Goal: Navigation & Orientation: Find specific page/section

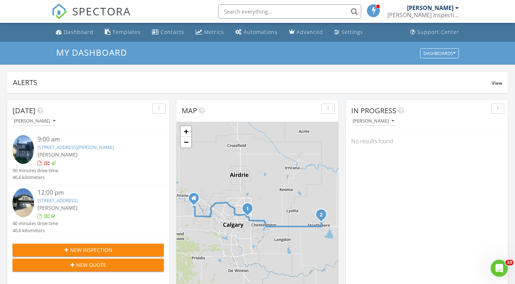
scroll to position [651, 515]
click at [81, 33] on div "Dashboard" at bounding box center [79, 32] width 30 height 7
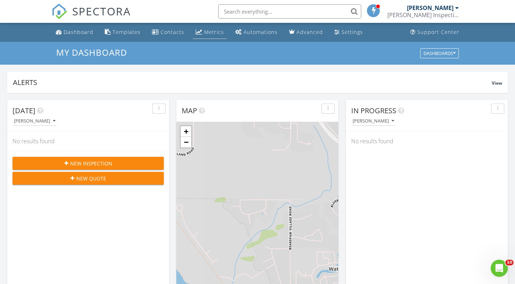
click at [201, 34] on link "Metrics" at bounding box center [210, 32] width 34 height 13
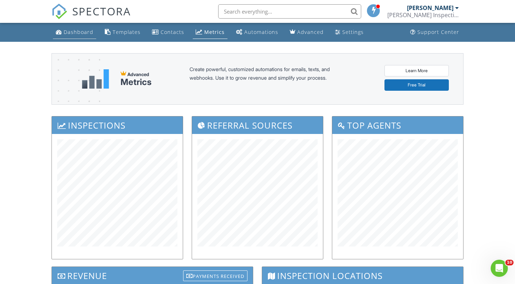
click at [73, 36] on link "Dashboard" at bounding box center [74, 32] width 43 height 13
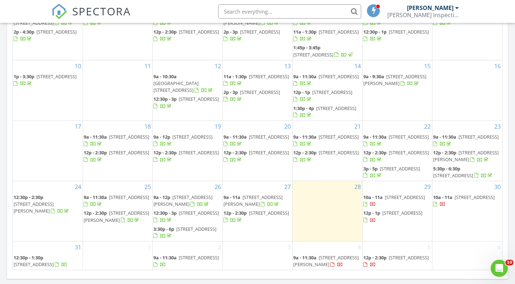
scroll to position [421, 0]
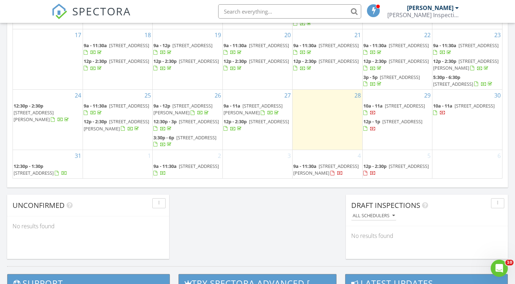
scroll to position [482, 0]
